Goal: Task Accomplishment & Management: Use online tool/utility

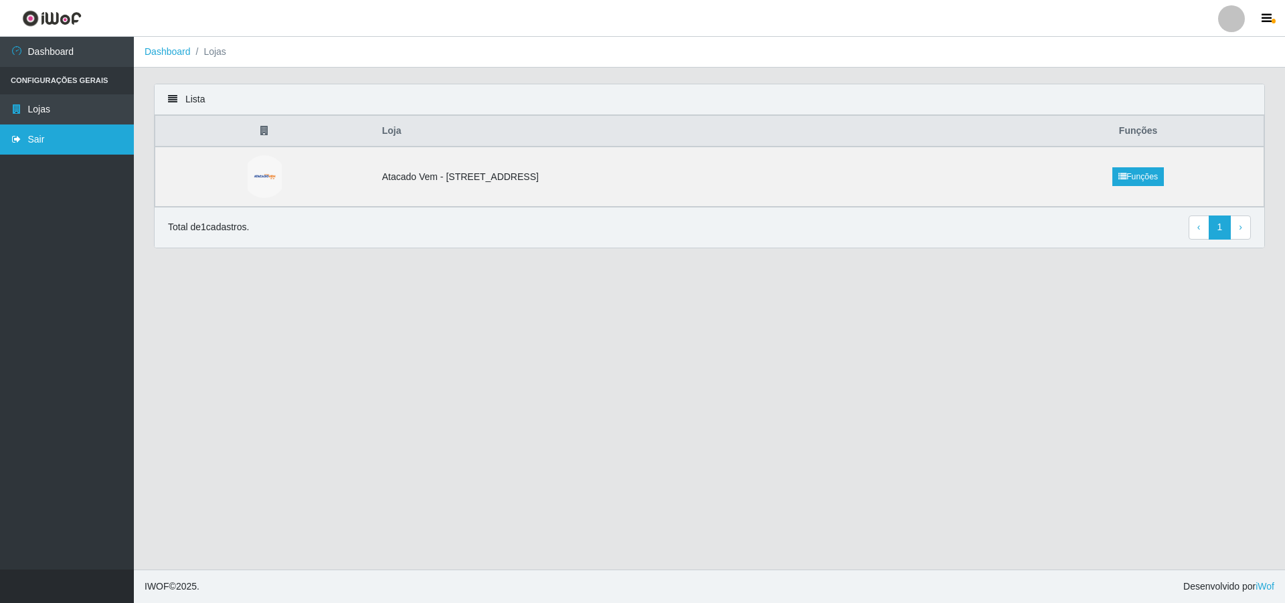
click at [41, 134] on link "Sair" at bounding box center [67, 139] width 134 height 30
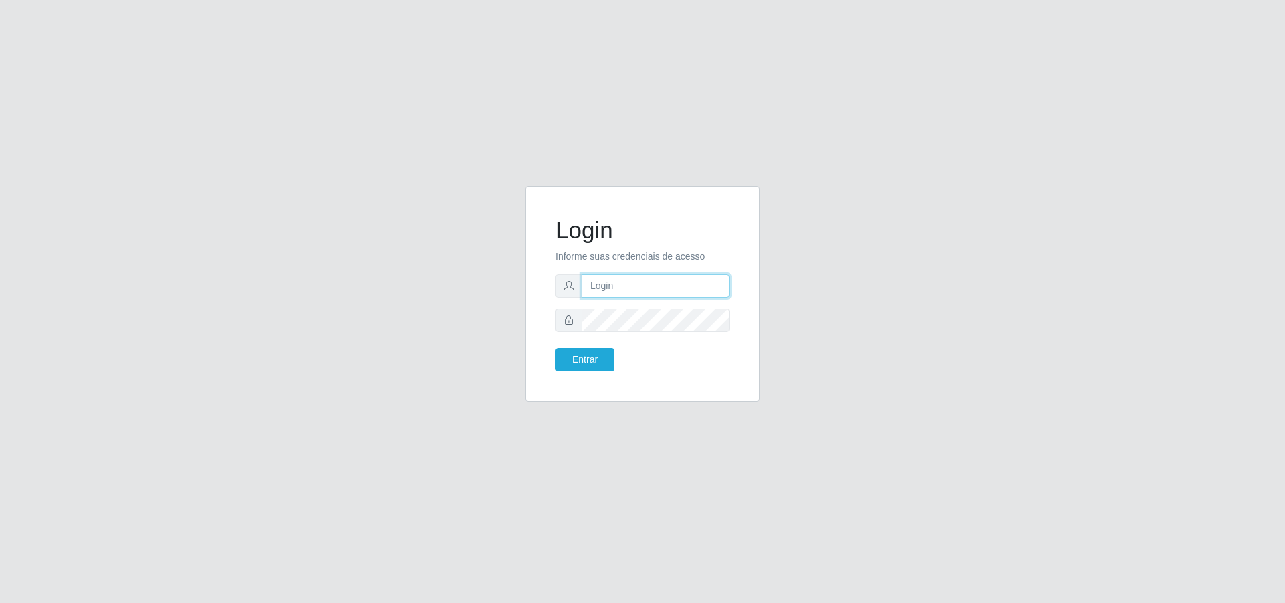
type input "[PERSON_NAME][EMAIL_ADDRESS][DOMAIN_NAME]"
click at [602, 357] on button "Entrar" at bounding box center [584, 359] width 59 height 23
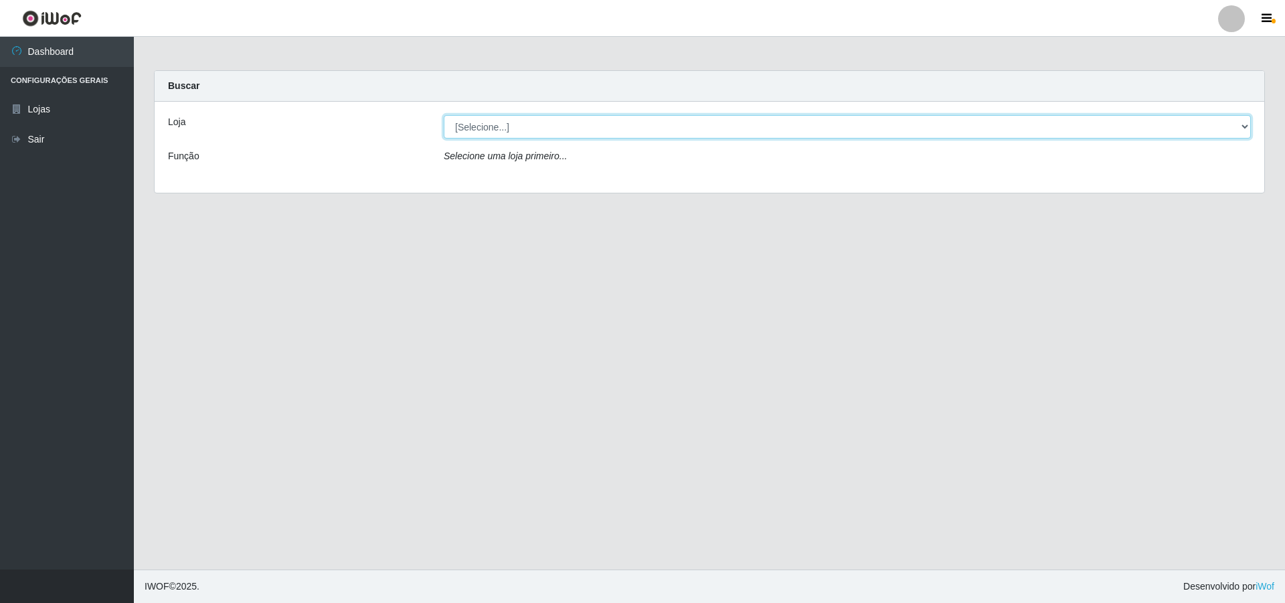
click at [537, 122] on select "[Selecione...] Atacado Vem - [STREET_ADDRESS]" at bounding box center [847, 126] width 807 height 23
select select "461"
click at [444, 115] on select "[Selecione...] Atacado Vem - [STREET_ADDRESS]" at bounding box center [847, 126] width 807 height 23
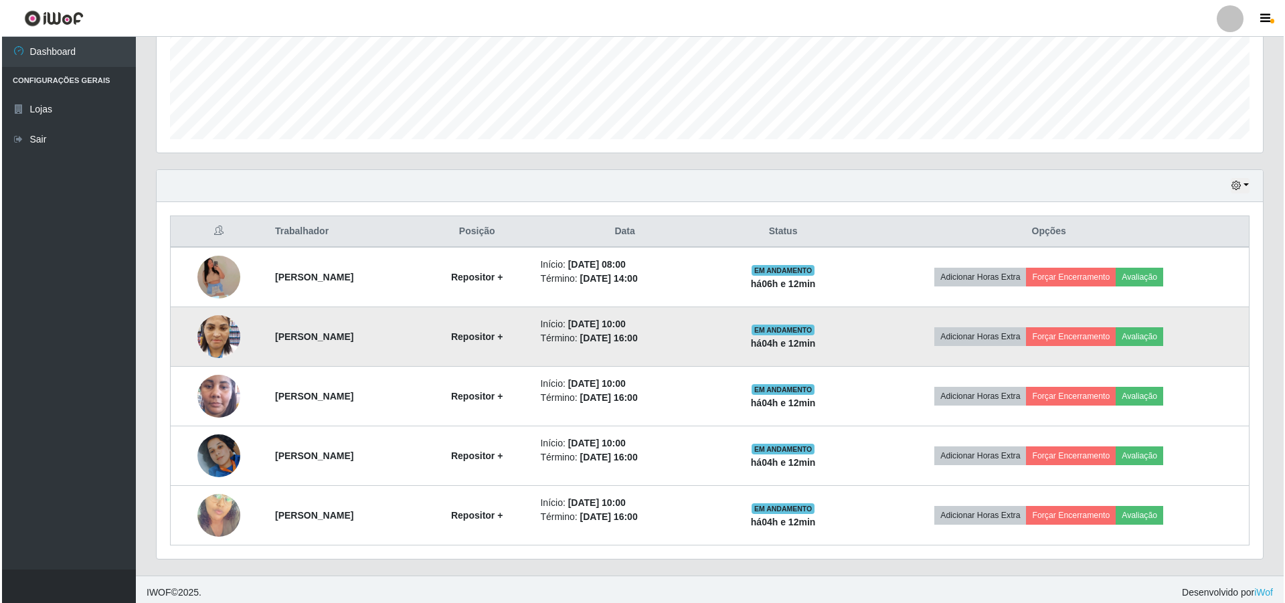
scroll to position [345, 0]
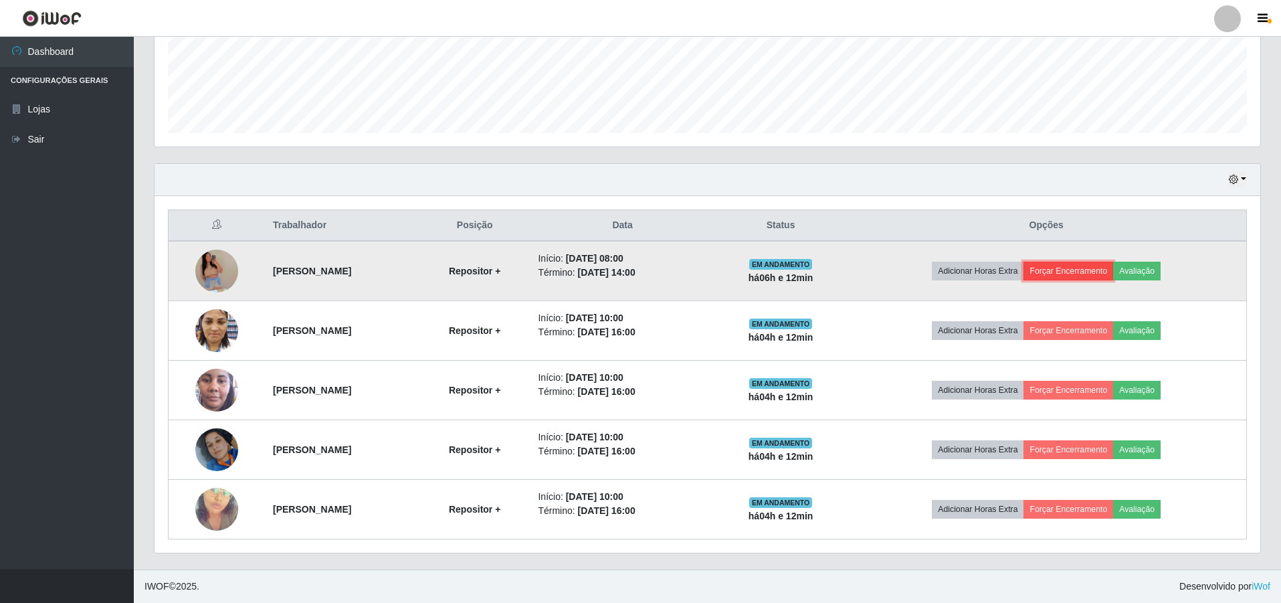
click at [1101, 270] on button "Forçar Encerramento" at bounding box center [1069, 271] width 90 height 19
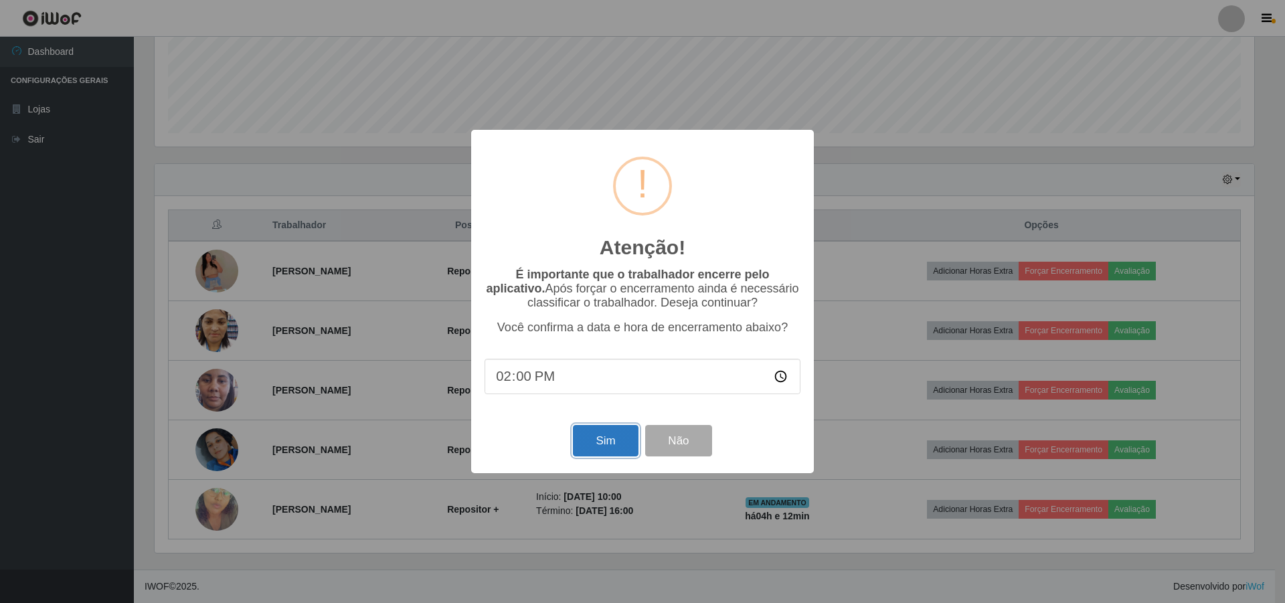
click at [602, 444] on button "Sim" at bounding box center [605, 440] width 65 height 31
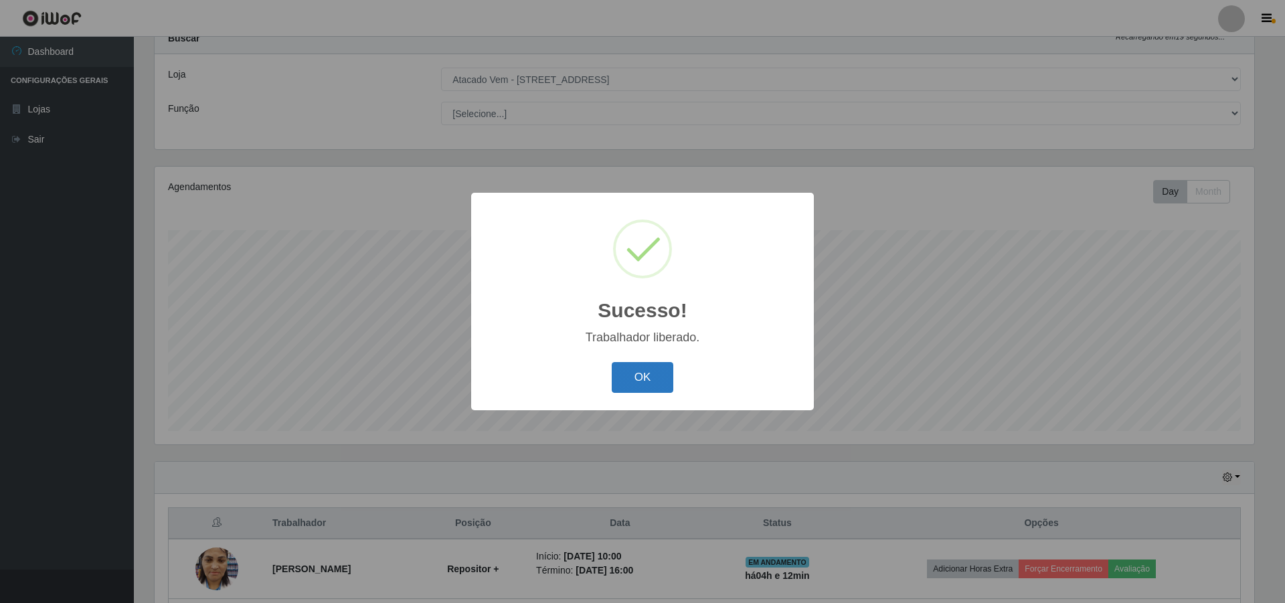
click at [646, 367] on button "OK" at bounding box center [643, 377] width 62 height 31
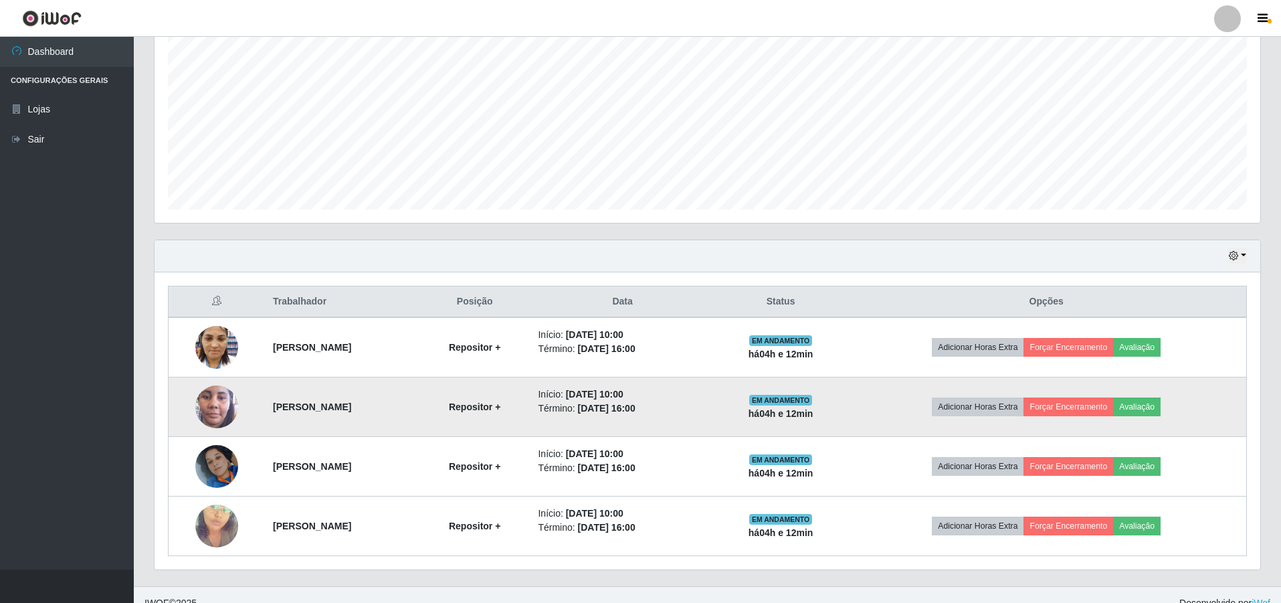
scroll to position [286, 0]
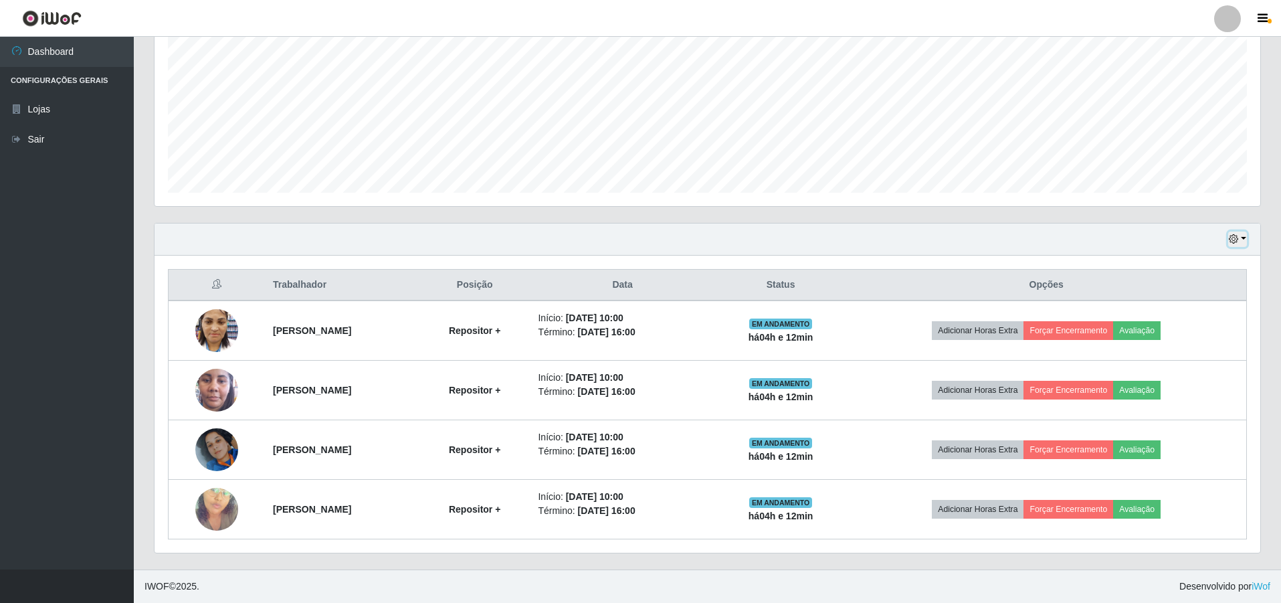
click at [1242, 244] on button "button" at bounding box center [1237, 239] width 19 height 15
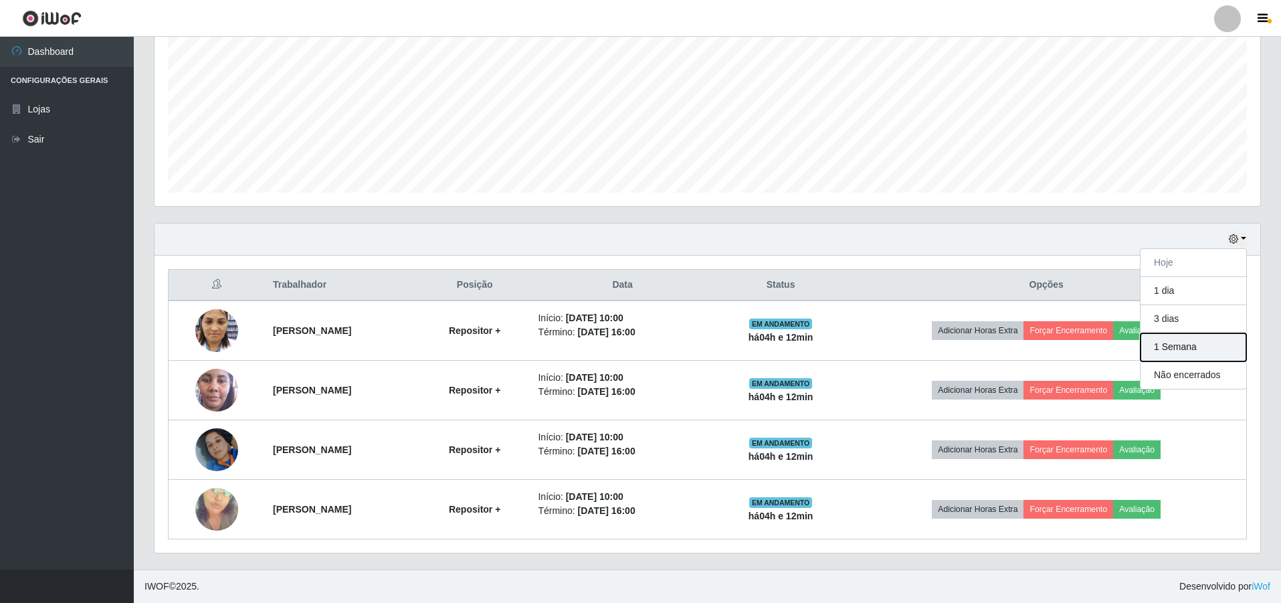
click at [1172, 353] on button "1 Semana" at bounding box center [1194, 347] width 106 height 28
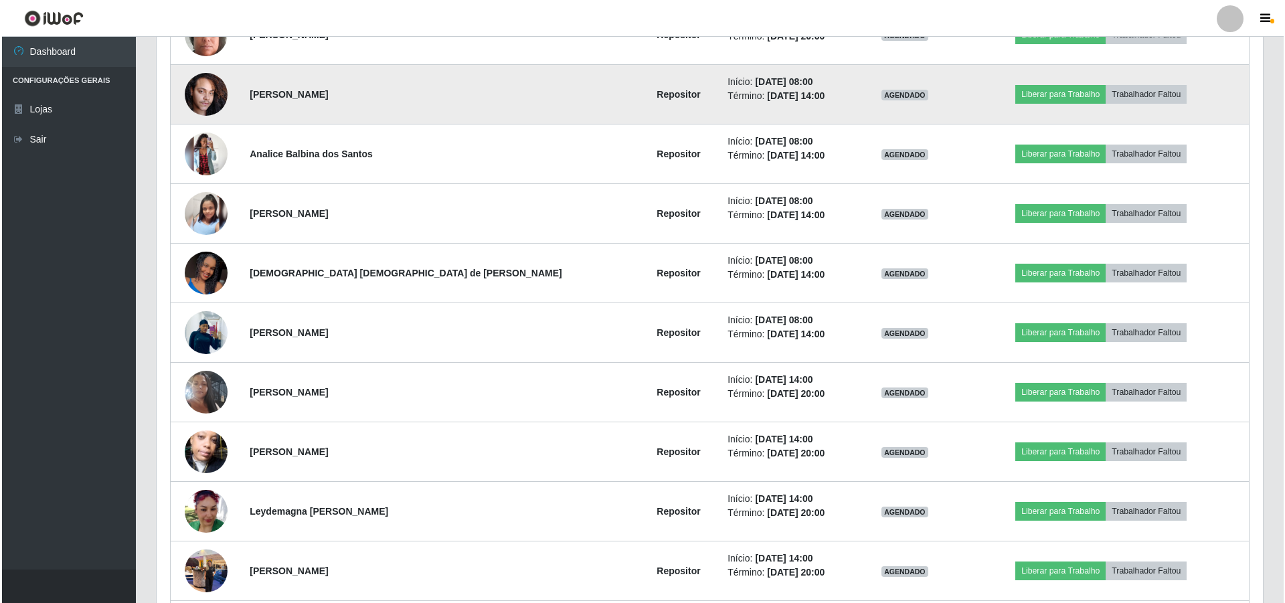
scroll to position [1356, 0]
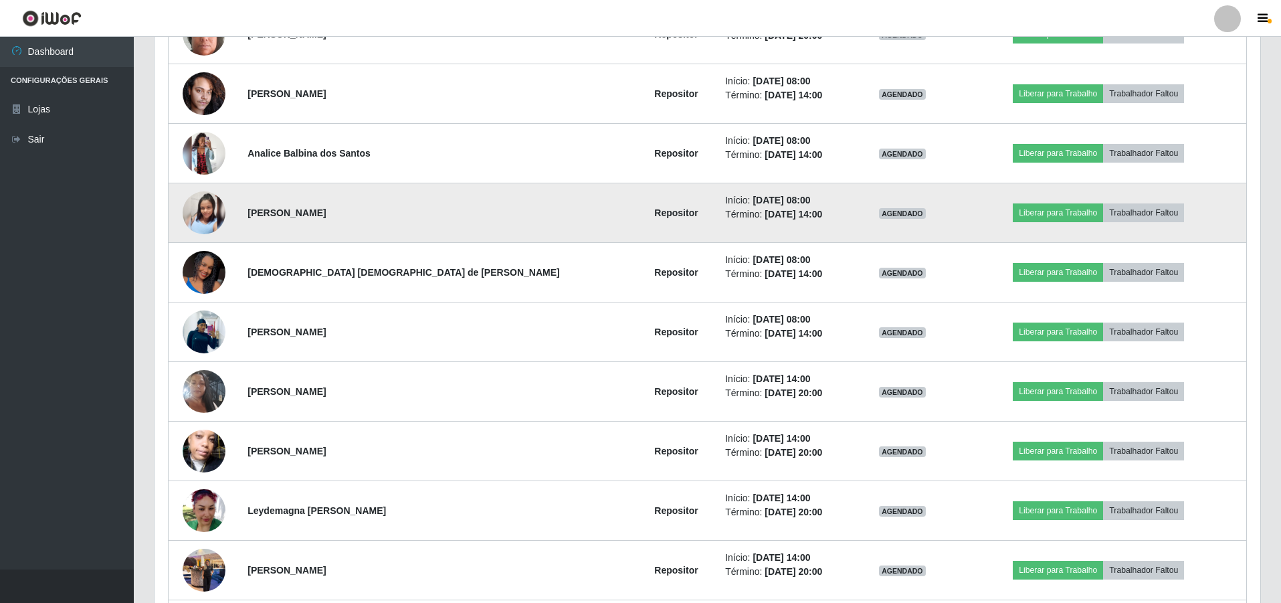
click at [215, 212] on img at bounding box center [204, 212] width 43 height 71
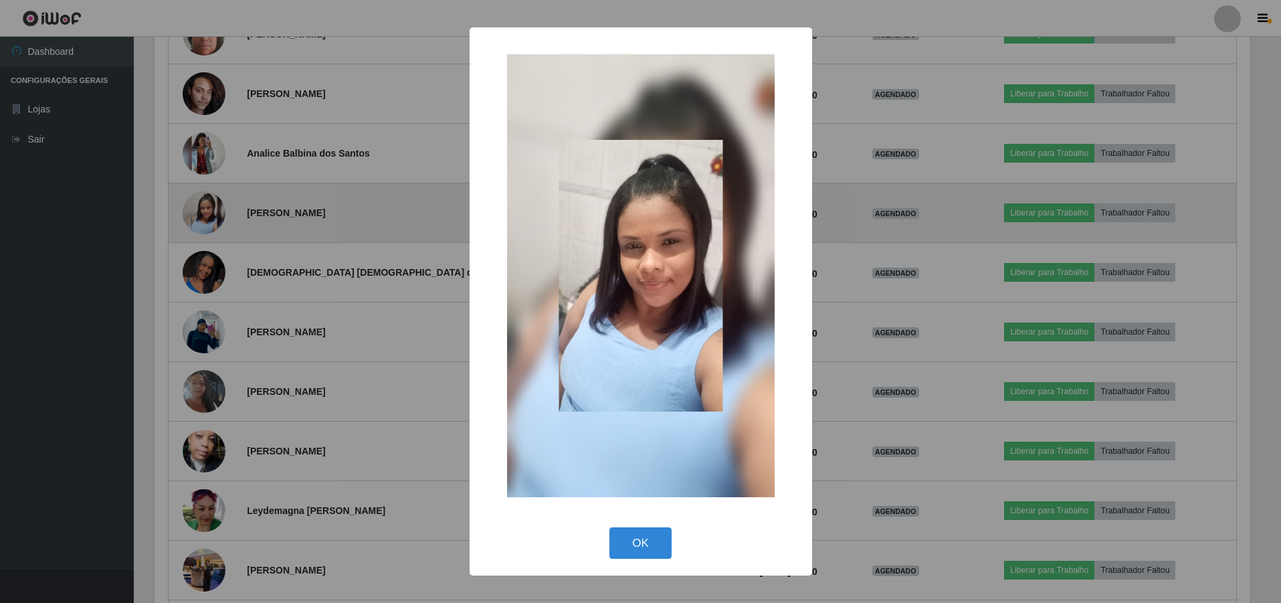
scroll to position [278, 1099]
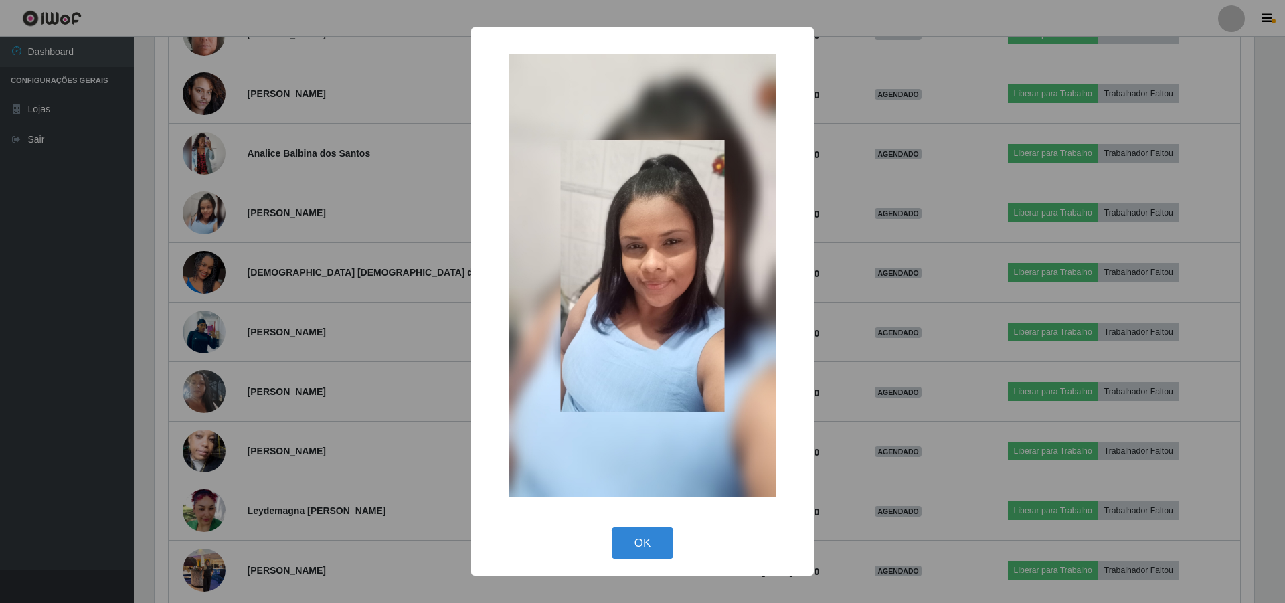
click at [242, 278] on div "× OK Cancel" at bounding box center [642, 301] width 1285 height 603
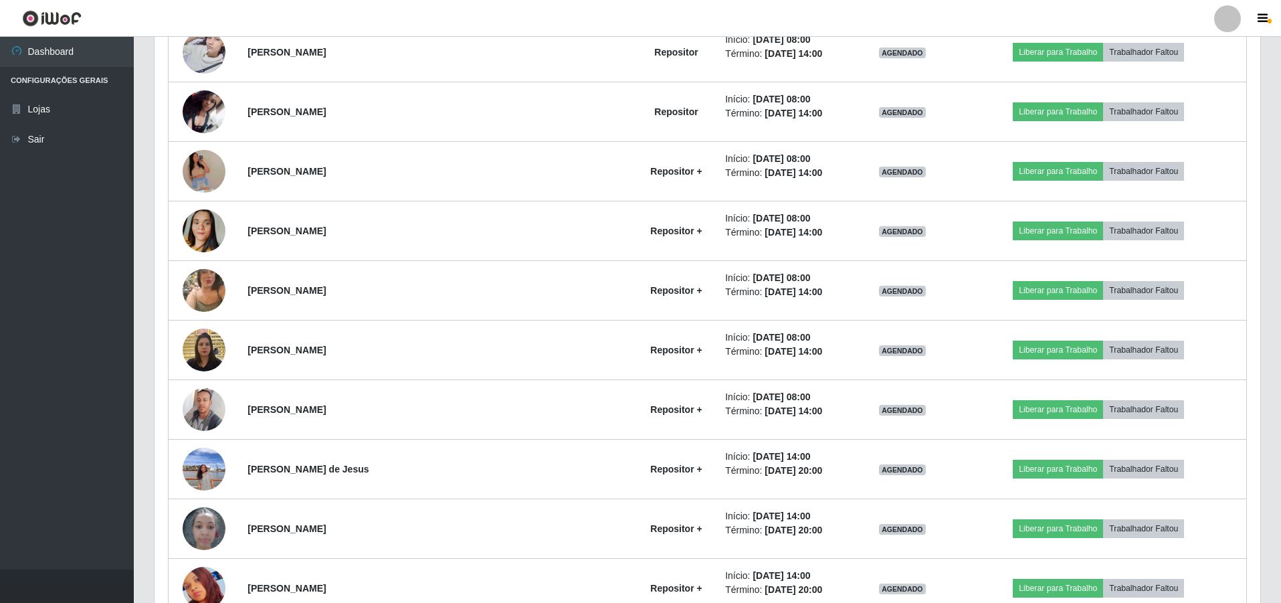
scroll to position [3026, 0]
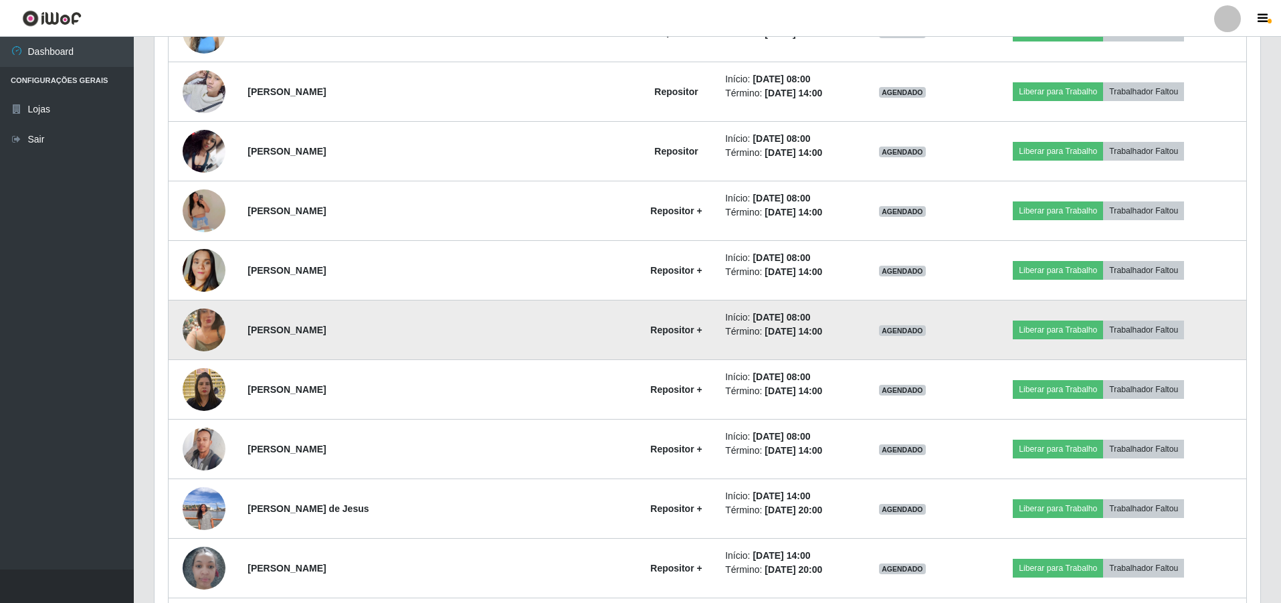
click at [203, 333] on img at bounding box center [204, 330] width 43 height 76
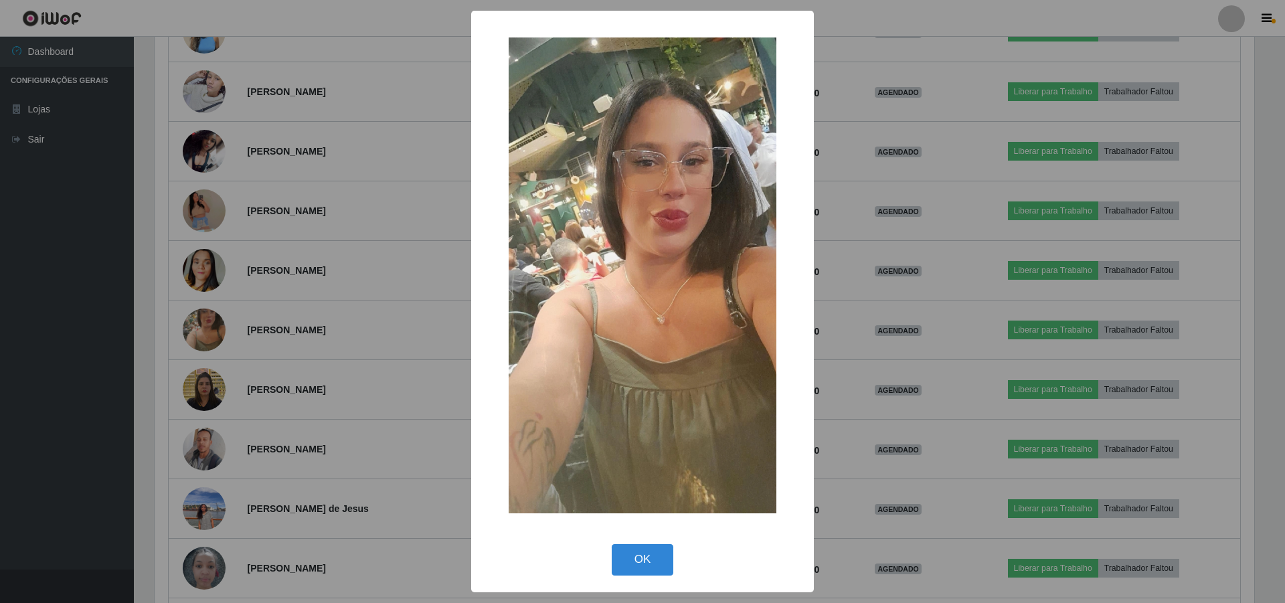
click at [260, 310] on div "× OK Cancel" at bounding box center [642, 301] width 1285 height 603
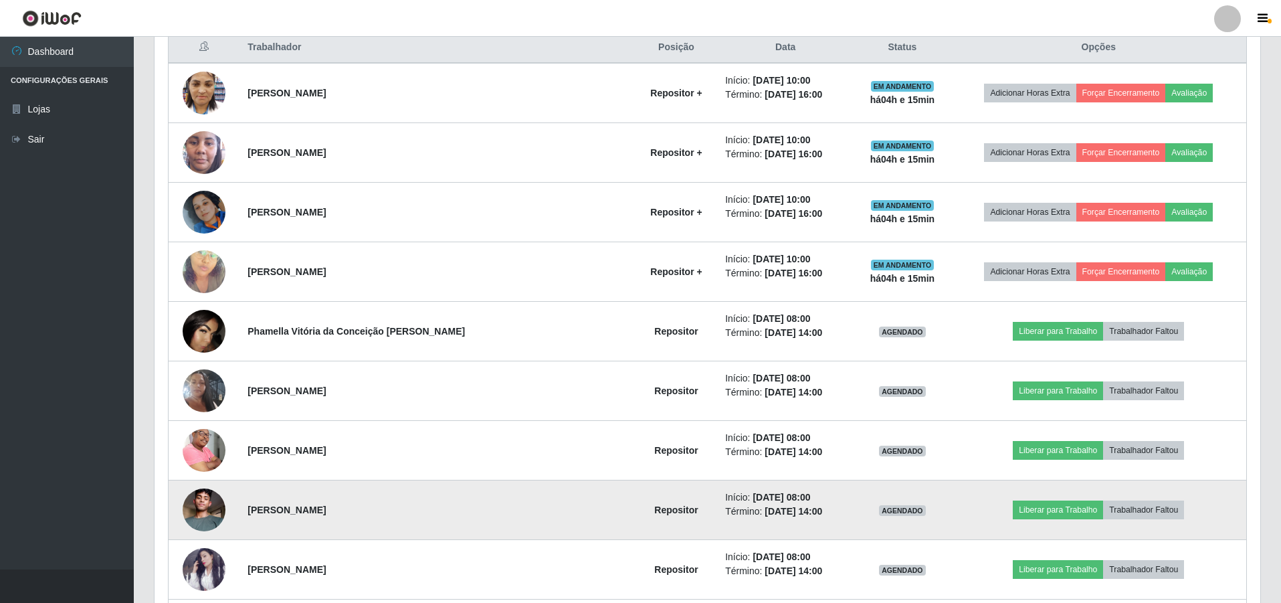
scroll to position [483, 0]
